Goal: Information Seeking & Learning: Learn about a topic

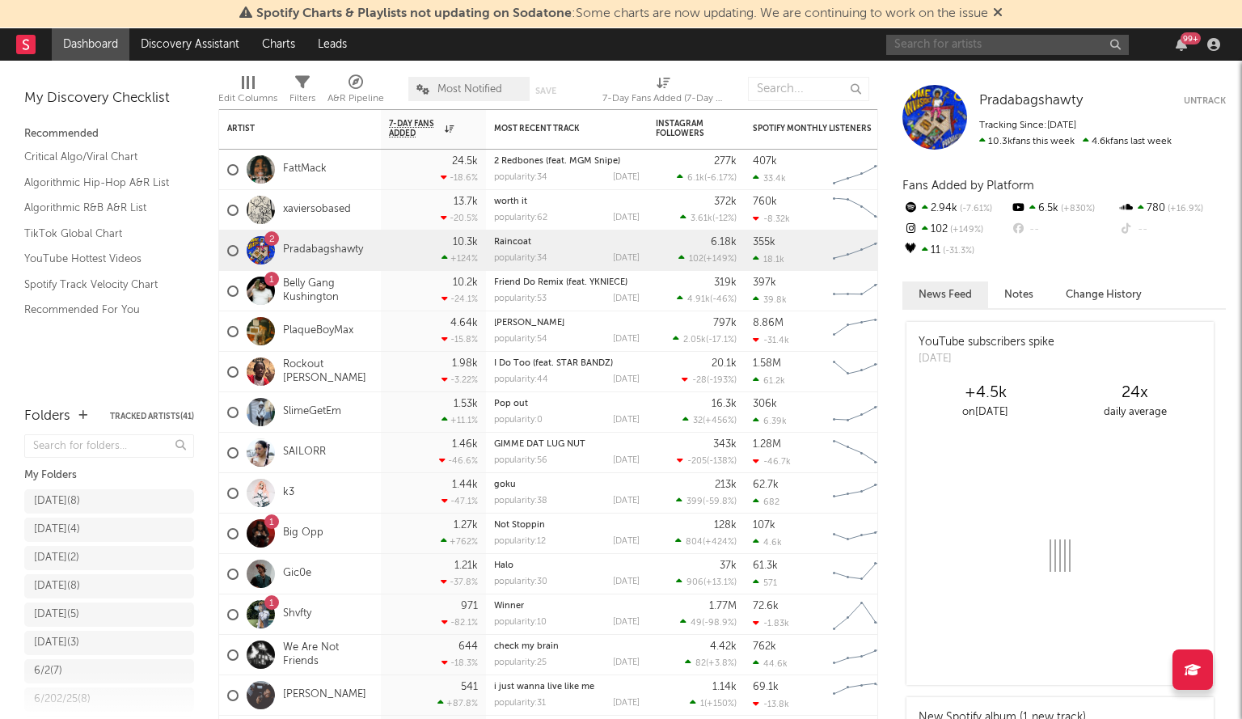
click at [938, 54] on input "text" at bounding box center [1007, 45] width 243 height 20
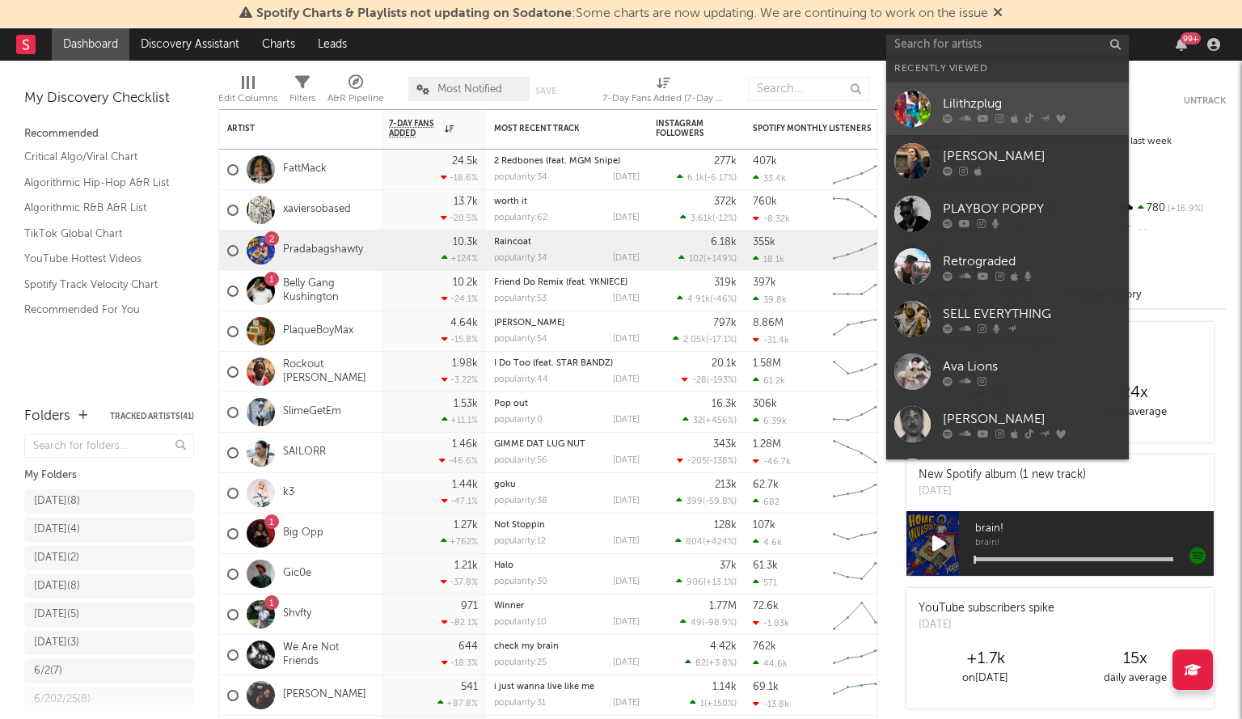
click at [966, 117] on icon at bounding box center [965, 119] width 12 height 10
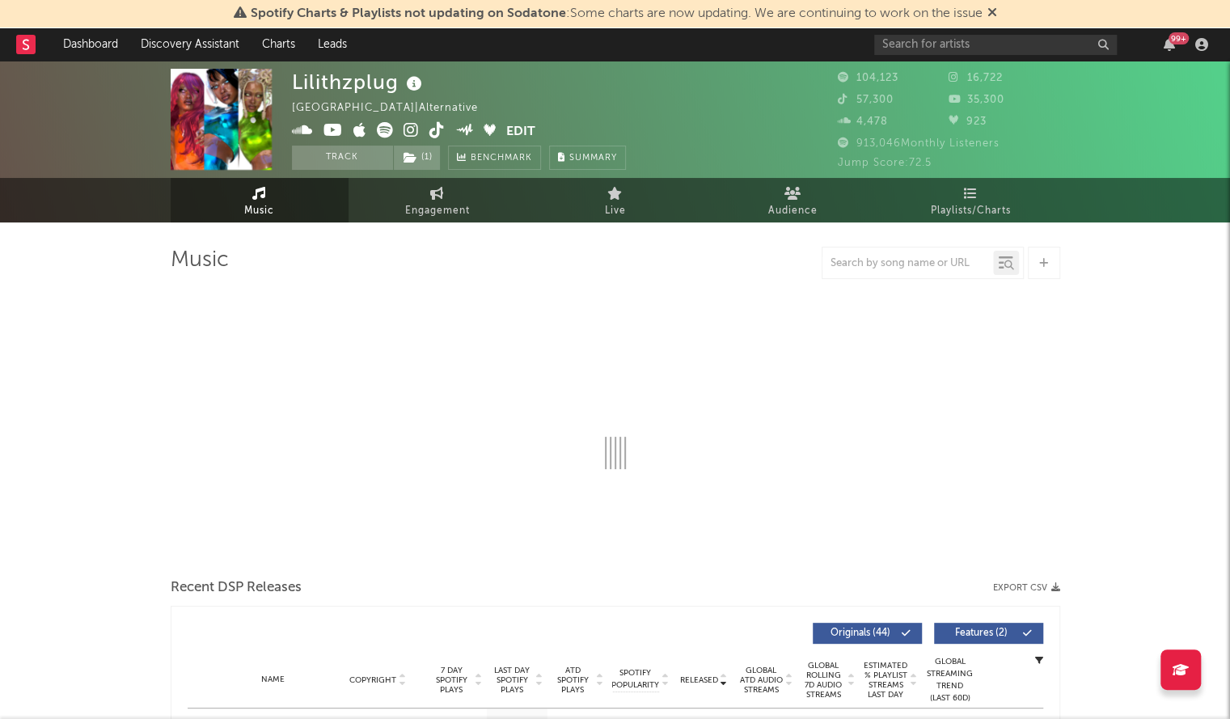
select select "6m"
